Goal: Task Accomplishment & Management: Manage account settings

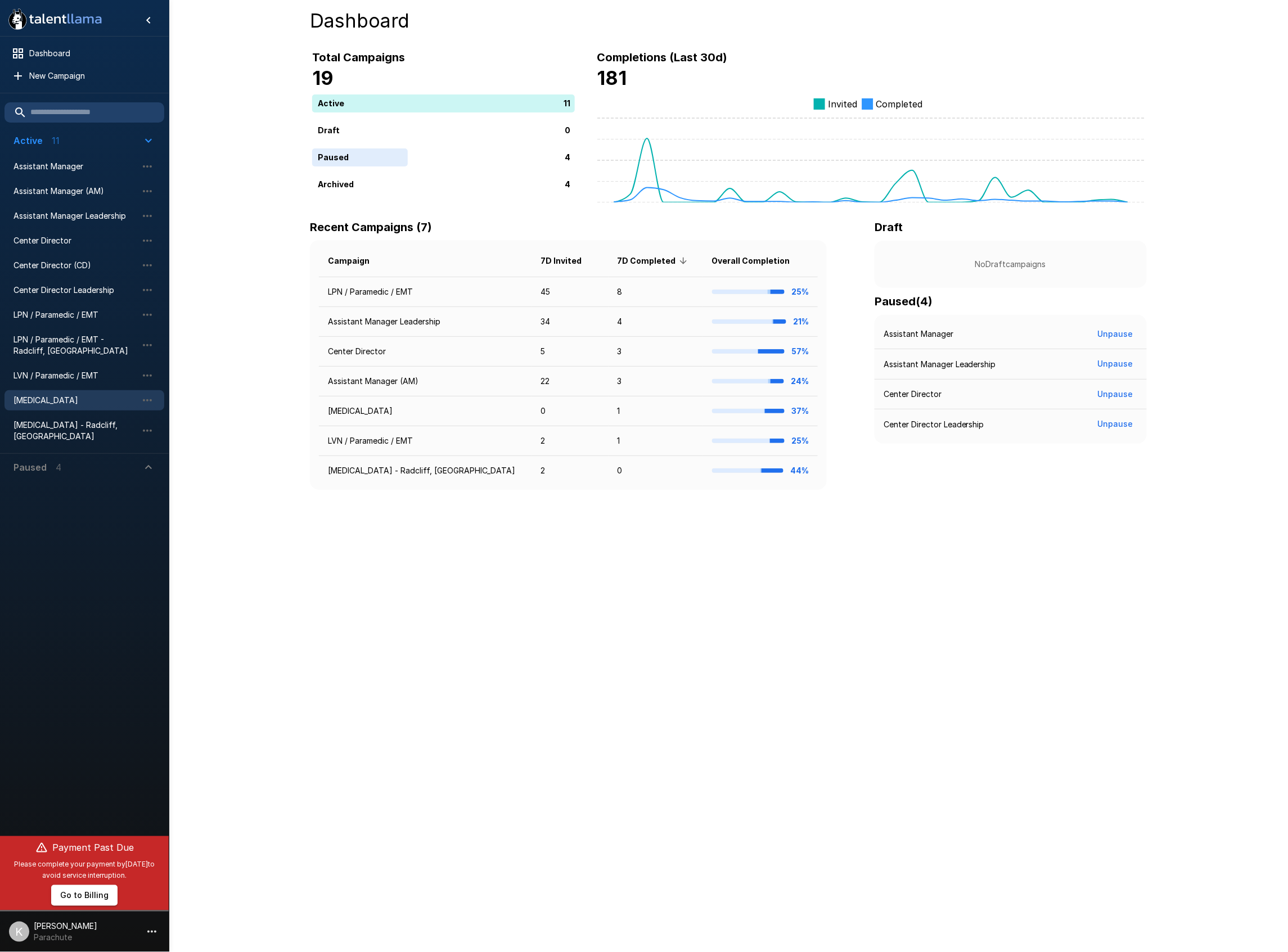
click at [62, 396] on span "[MEDICAL_DATA]" at bounding box center [75, 400] width 124 height 11
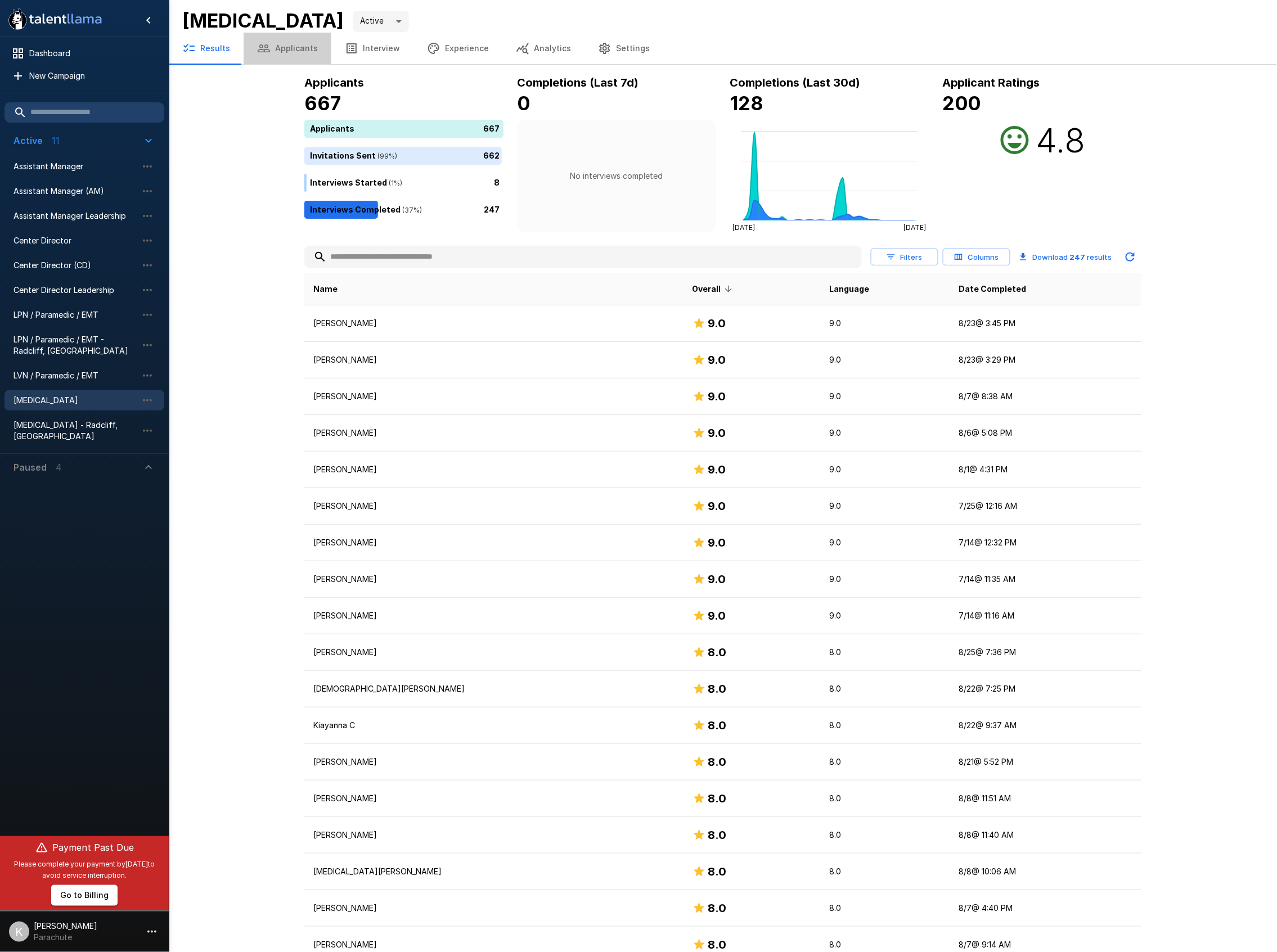
click at [295, 57] on button "Applicants" at bounding box center [287, 48] width 88 height 32
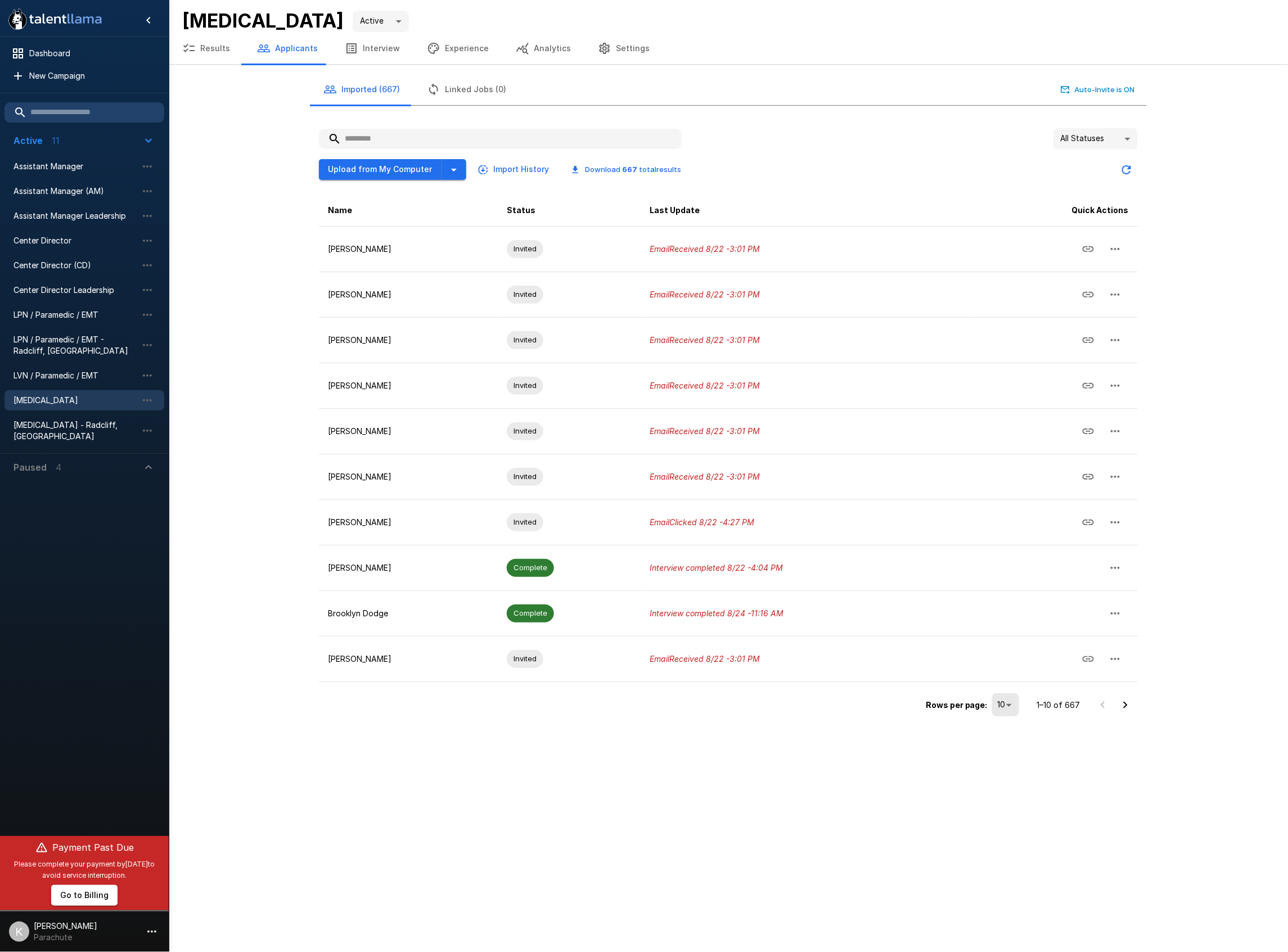
click at [221, 47] on button "Results" at bounding box center [206, 48] width 75 height 32
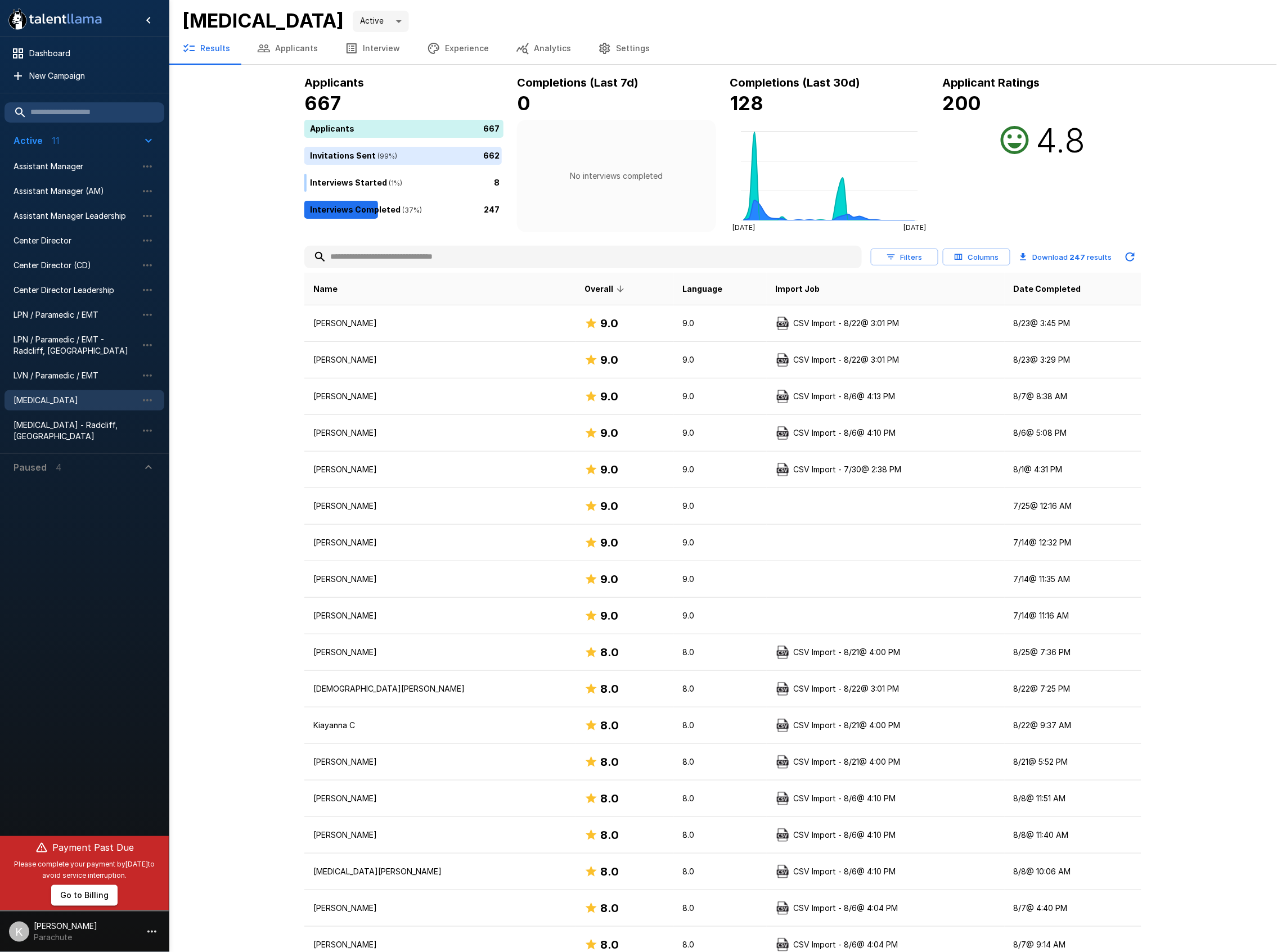
click at [962, 253] on icon "button" at bounding box center [958, 257] width 11 height 11
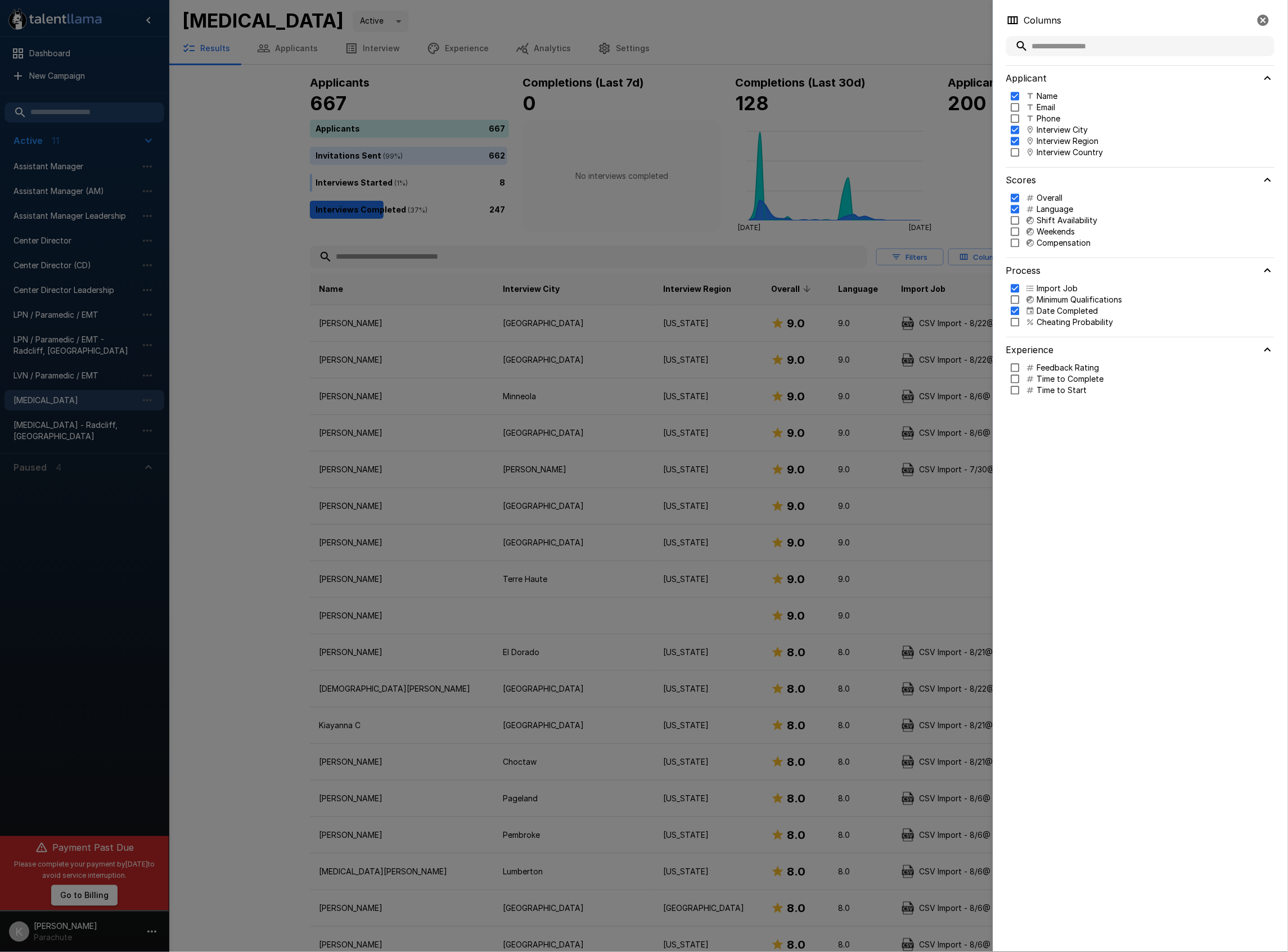
click at [280, 434] on div at bounding box center [644, 476] width 1288 height 952
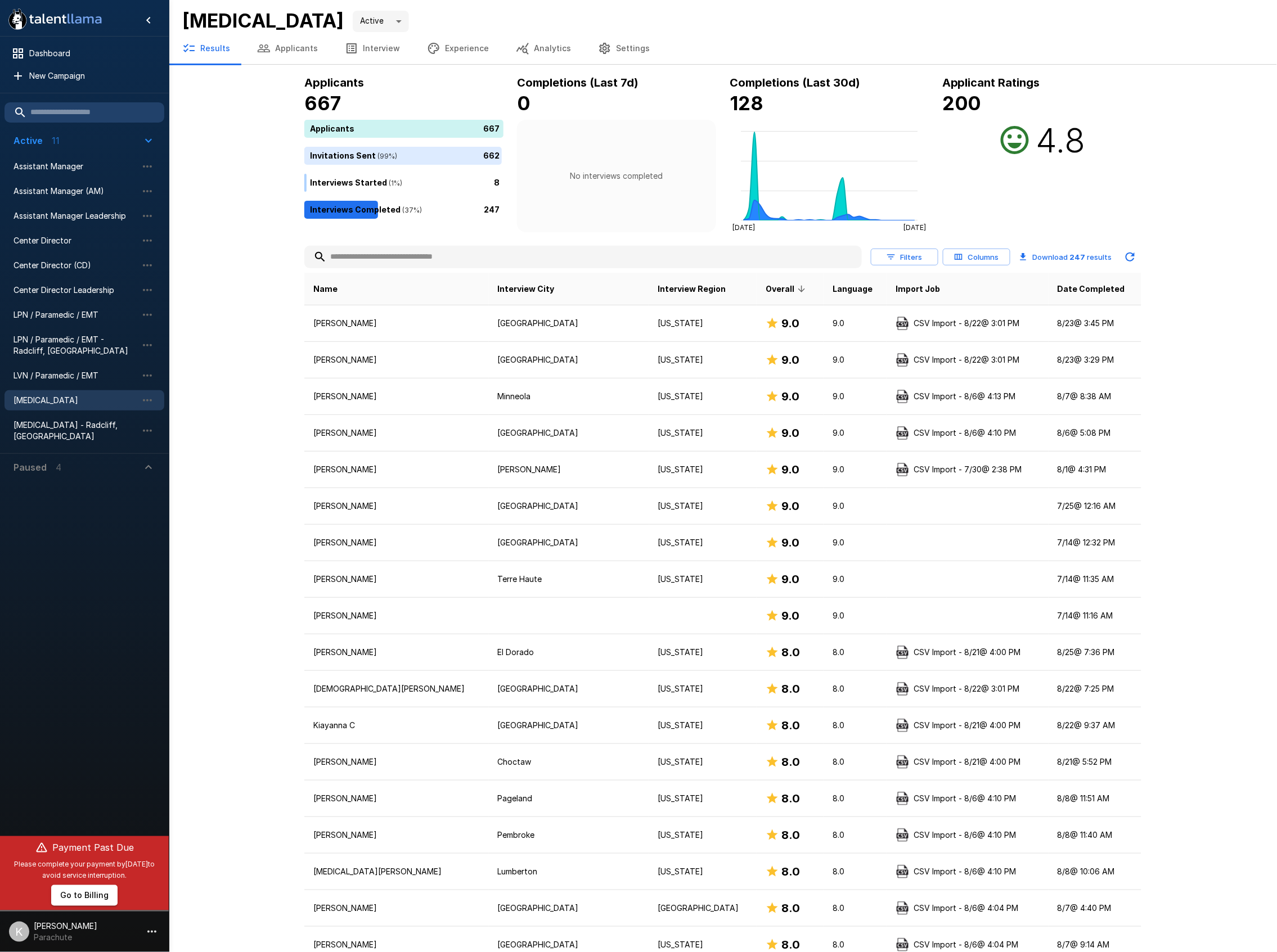
click at [917, 259] on button "Filters" at bounding box center [904, 257] width 68 height 18
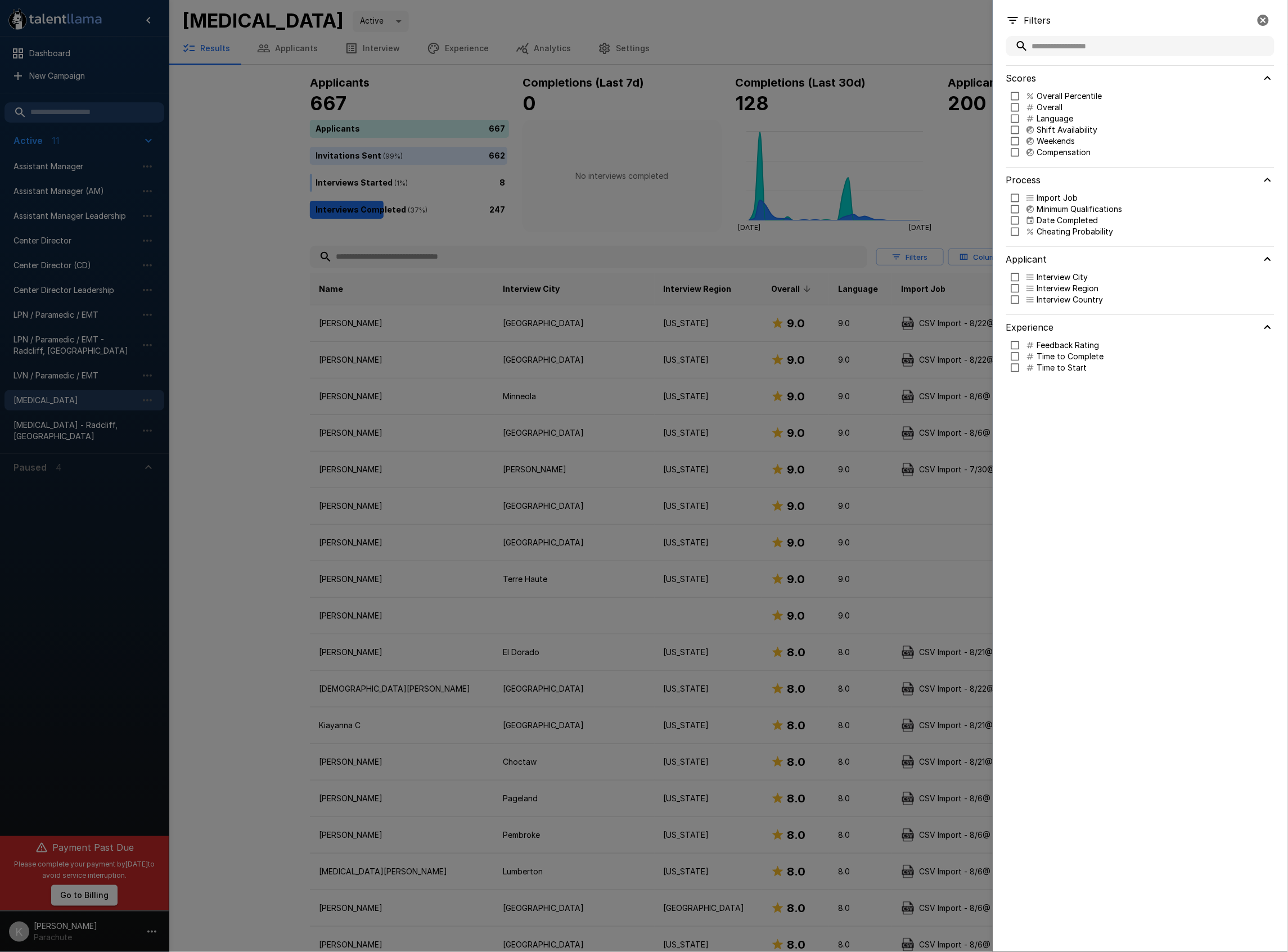
click at [1067, 48] on input "text" at bounding box center [1140, 46] width 268 height 20
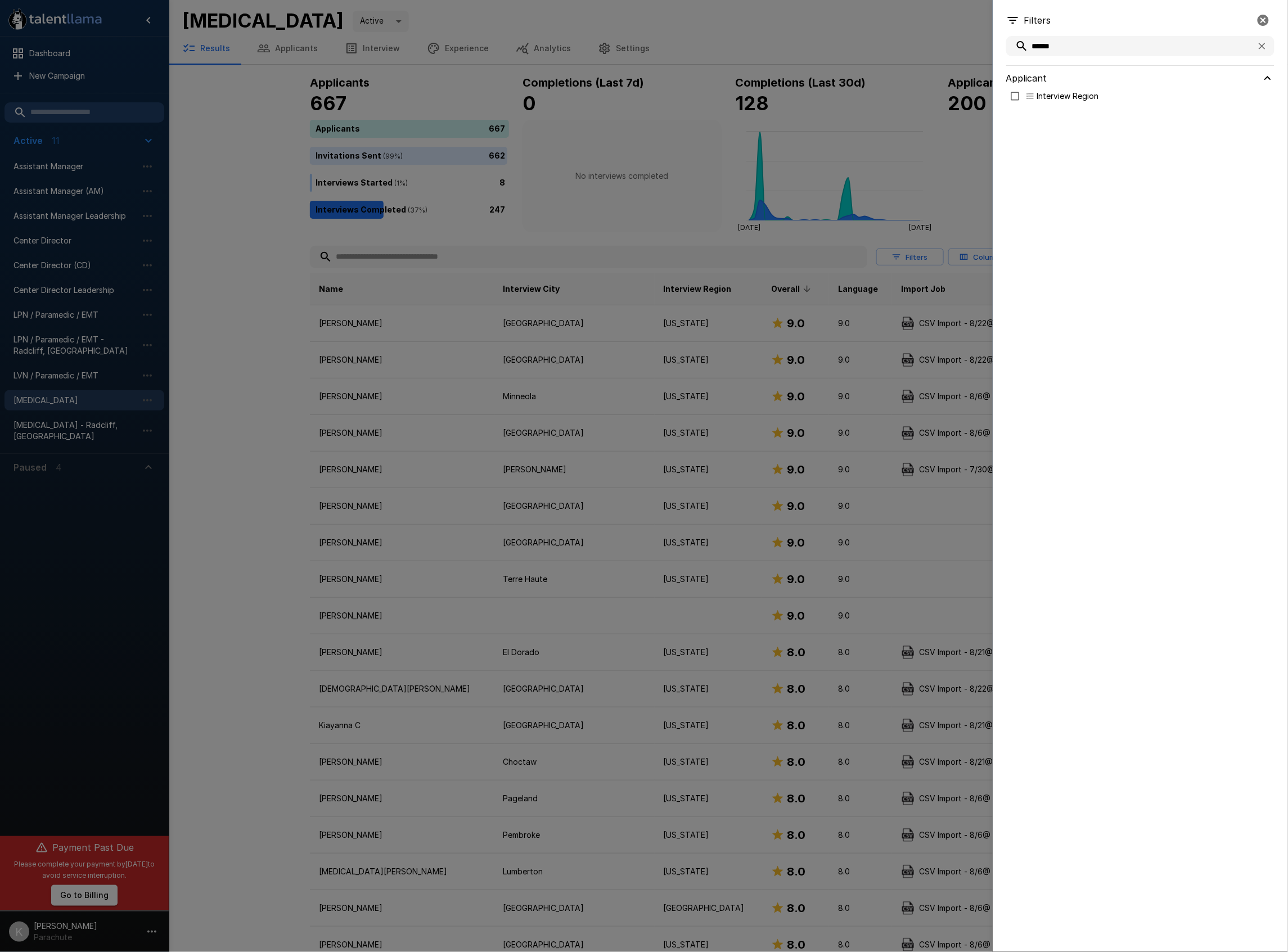
type input "******"
click at [1079, 140] on body ".st0{fill:#FFFFFF;} .st1{fill:#76a4ed;} Dashboard New Campaign Active 11 Assist…" at bounding box center [649, 476] width 1299 height 952
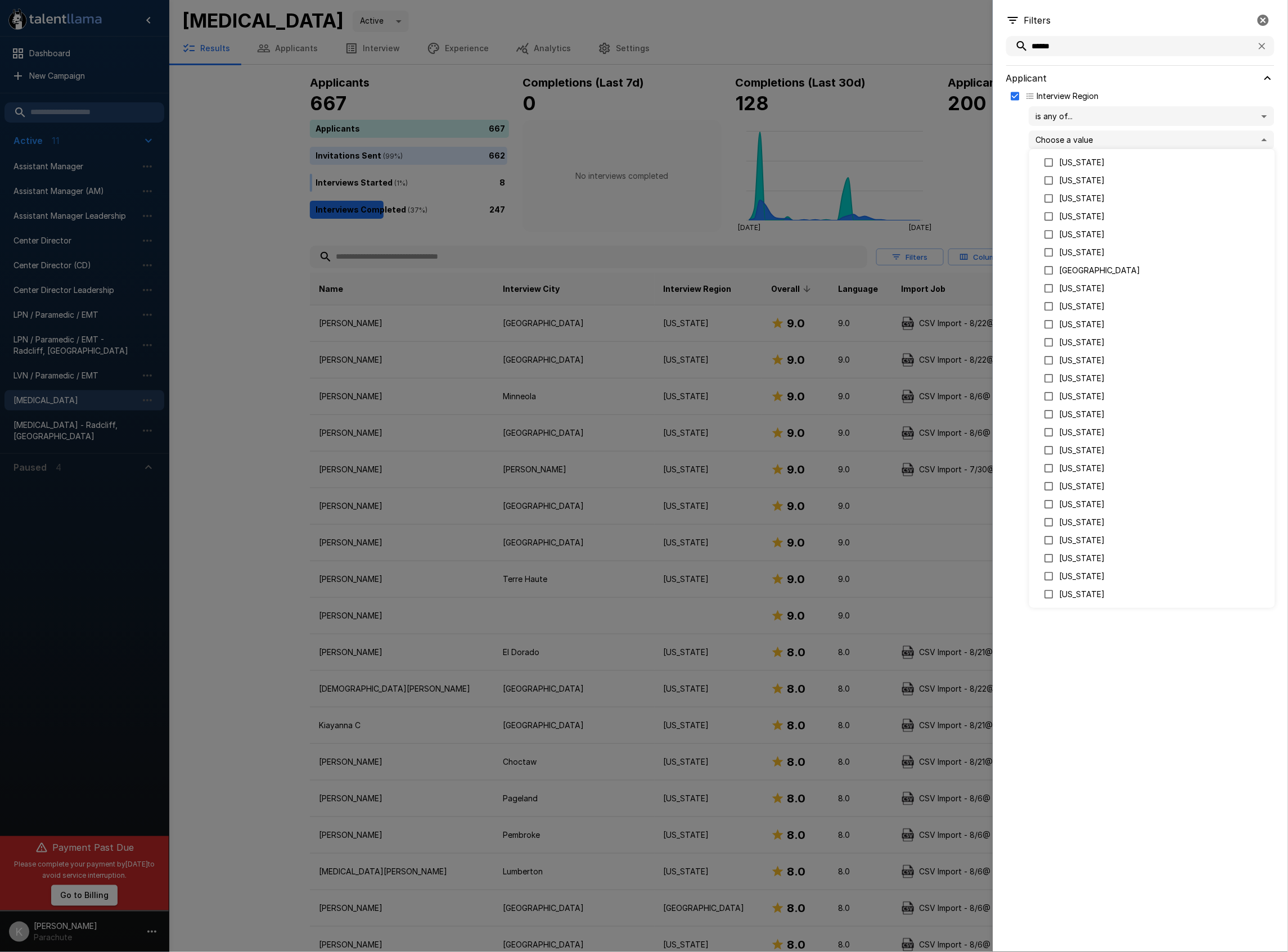
click at [1080, 449] on p "[US_STATE]" at bounding box center [1162, 450] width 206 height 11
type input "********"
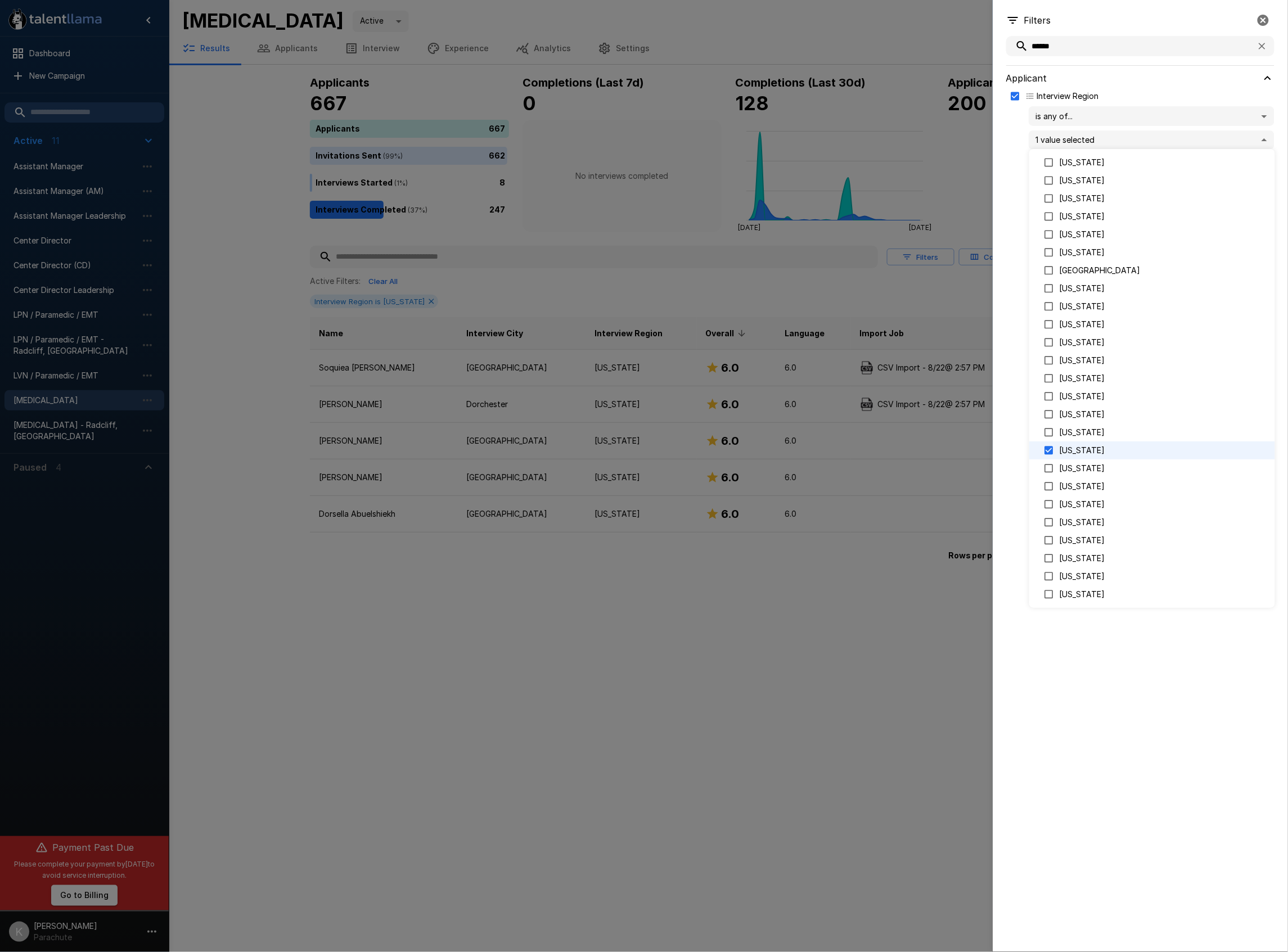
click at [602, 598] on div at bounding box center [644, 476] width 1288 height 952
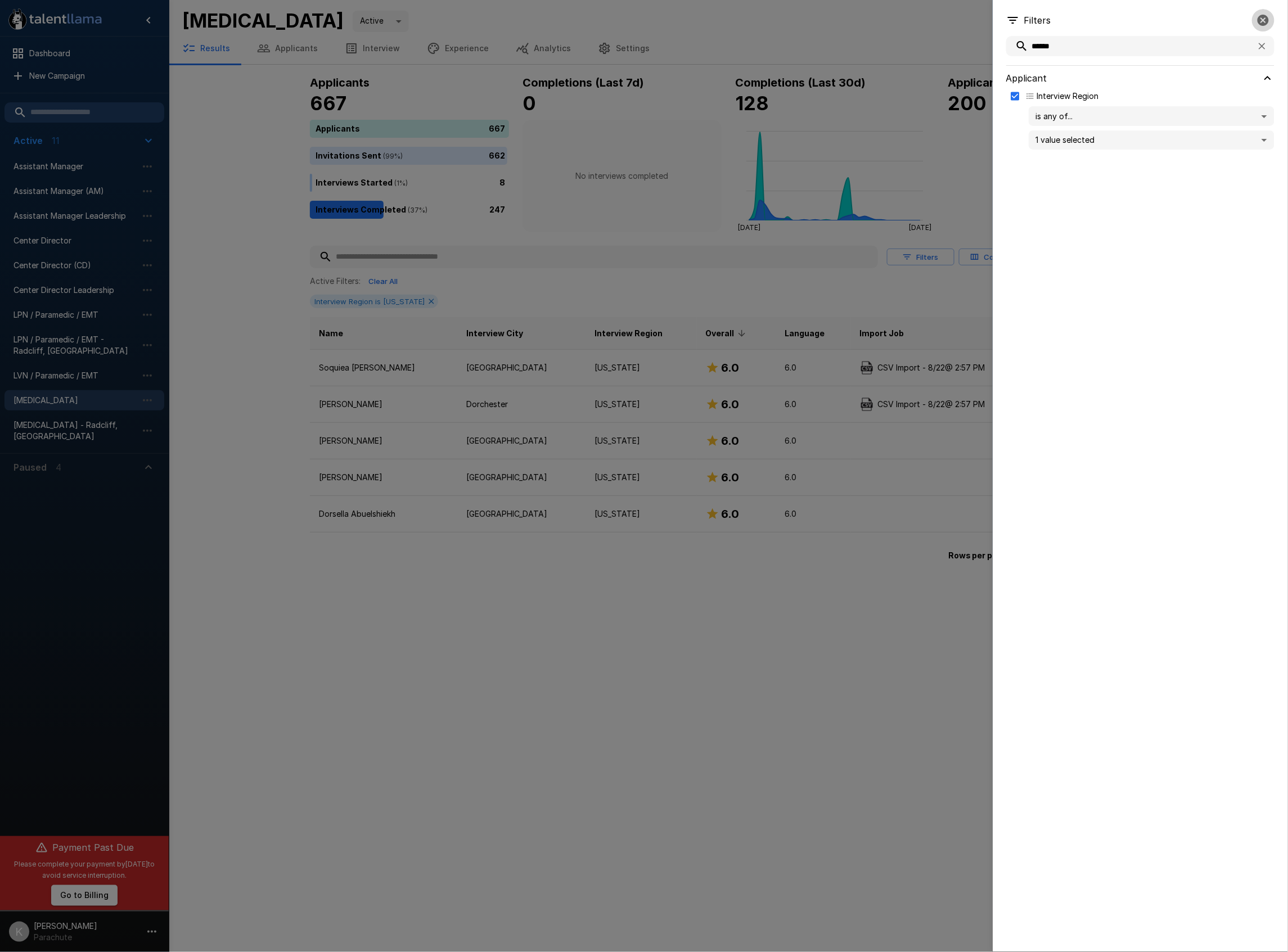
click at [1258, 23] on icon "button" at bounding box center [1263, 19] width 13 height 13
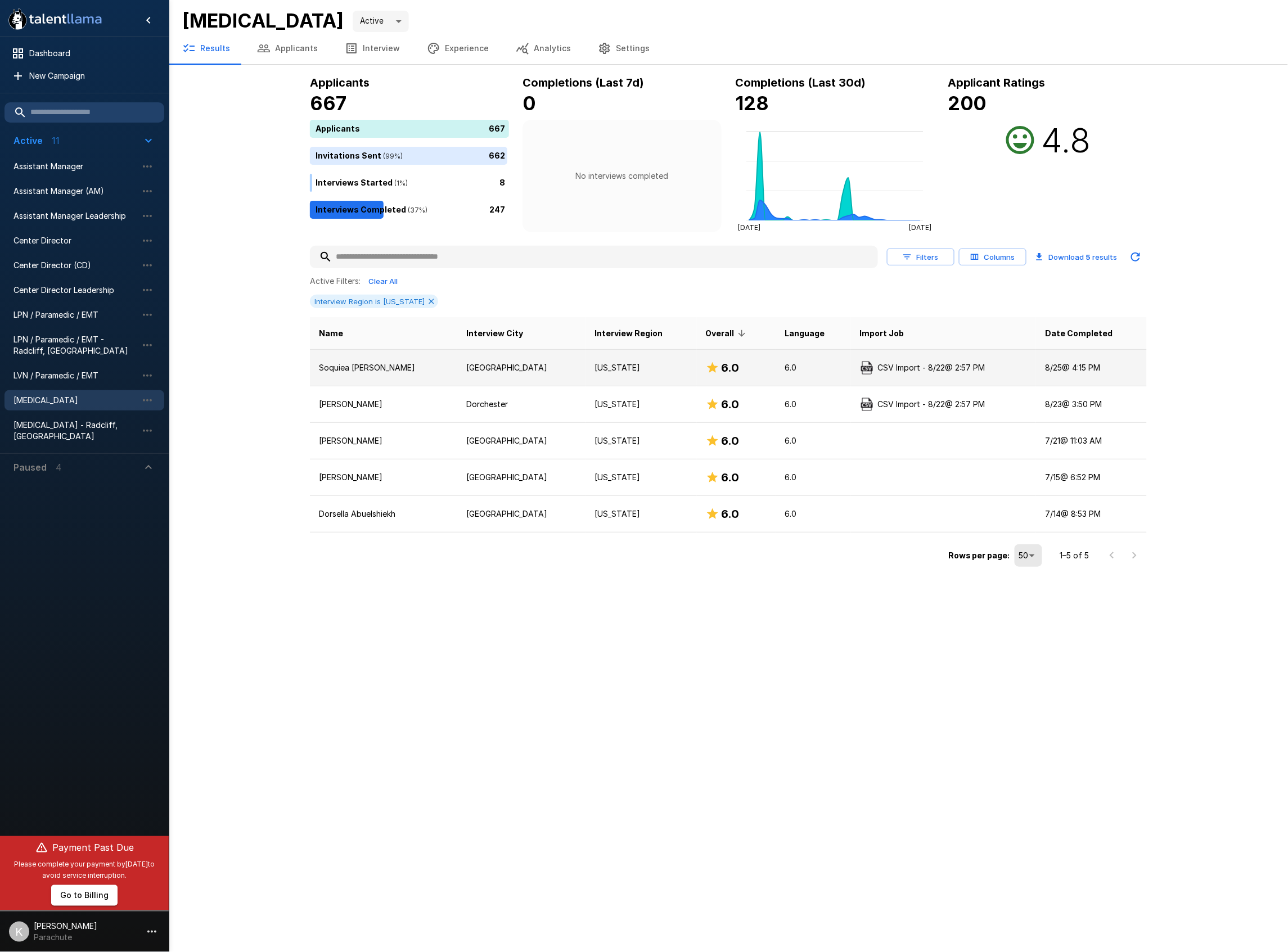
click at [380, 367] on p "Soquiea [PERSON_NAME]" at bounding box center [383, 367] width 129 height 11
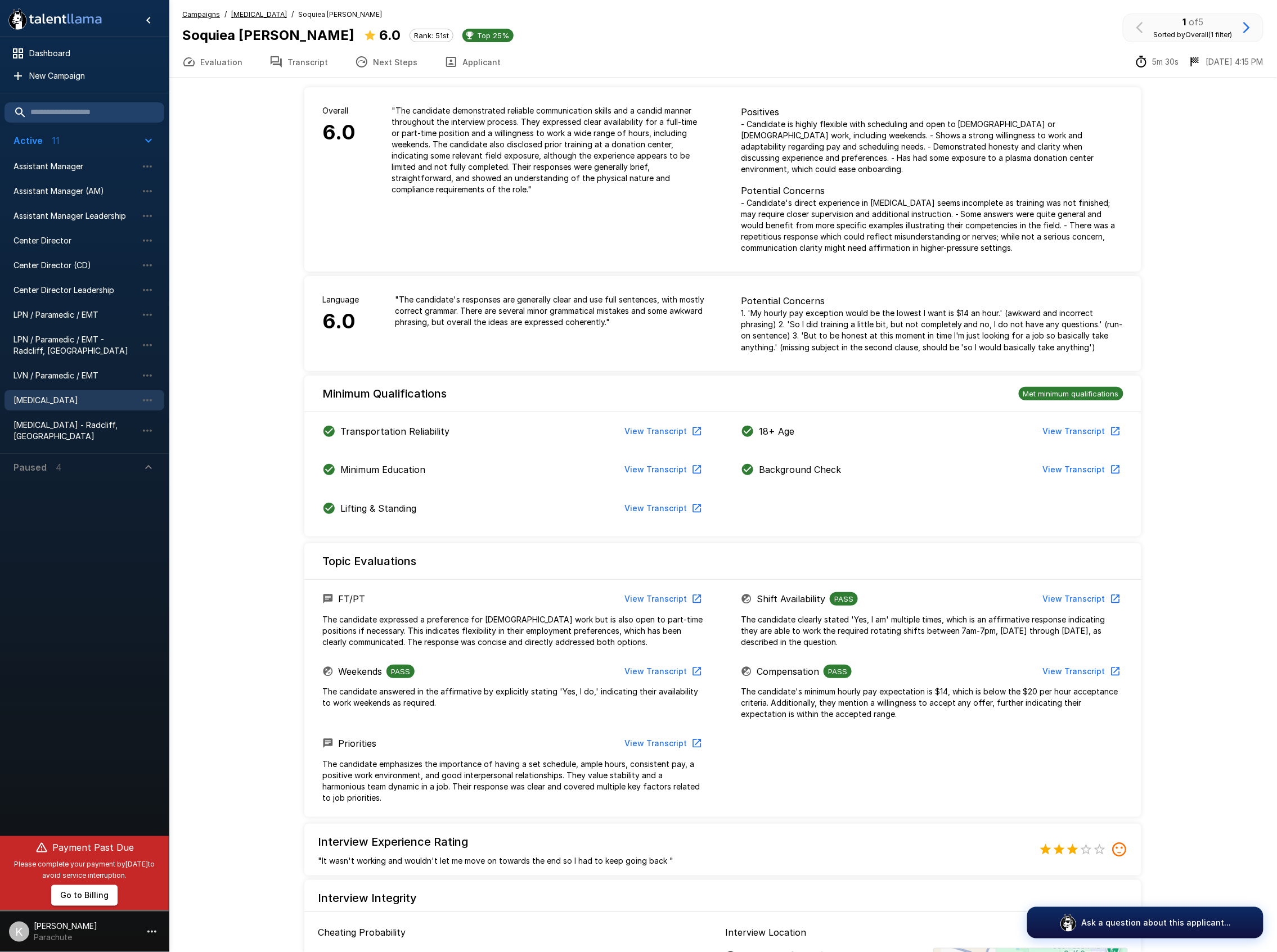
click at [1252, 27] on icon "button" at bounding box center [1245, 27] width 13 height 13
